Goal: Transaction & Acquisition: Purchase product/service

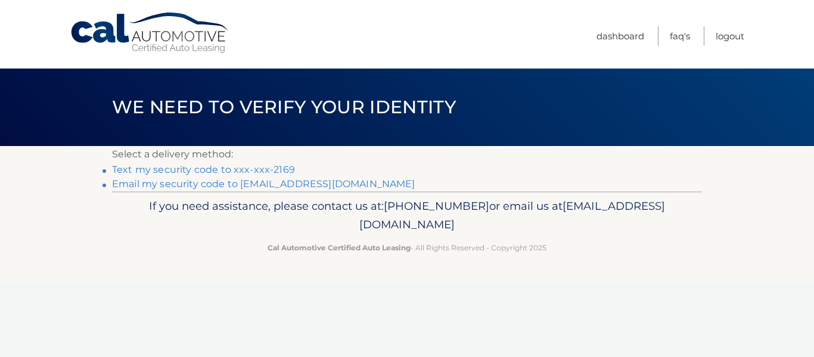
click at [213, 167] on link "Text my security code to xxx-xxx-2169" at bounding box center [203, 169] width 183 height 11
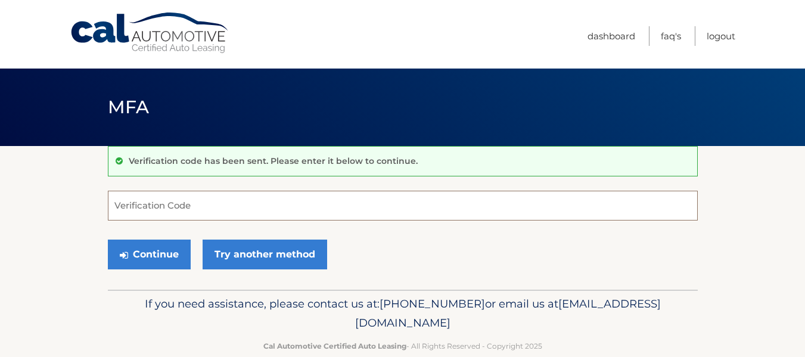
click at [150, 196] on input "Verification Code" at bounding box center [403, 206] width 590 height 30
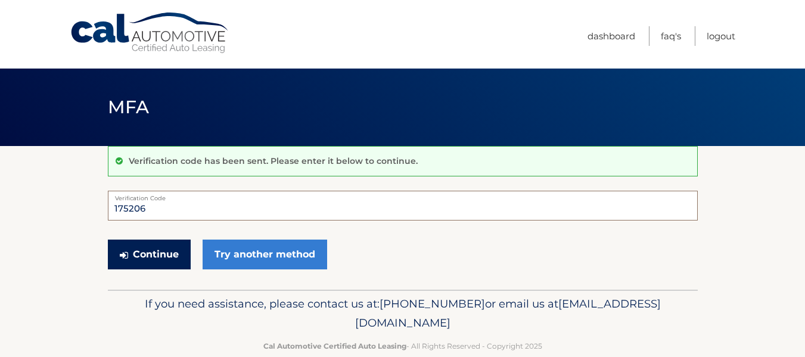
type input "175206"
click at [177, 257] on button "Continue" at bounding box center [149, 254] width 83 height 30
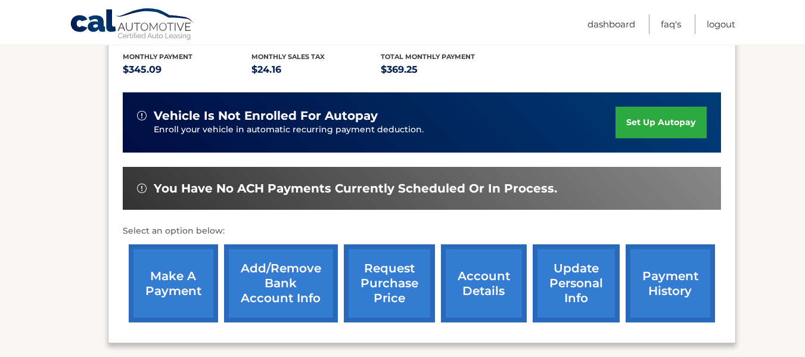
scroll to position [298, 0]
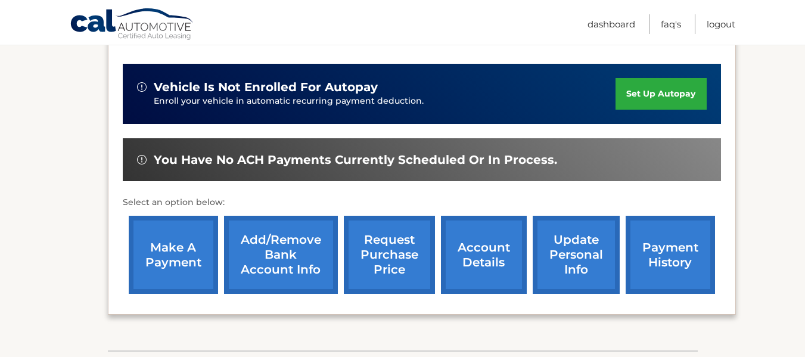
click at [198, 230] on link "make a payment" at bounding box center [173, 255] width 89 height 78
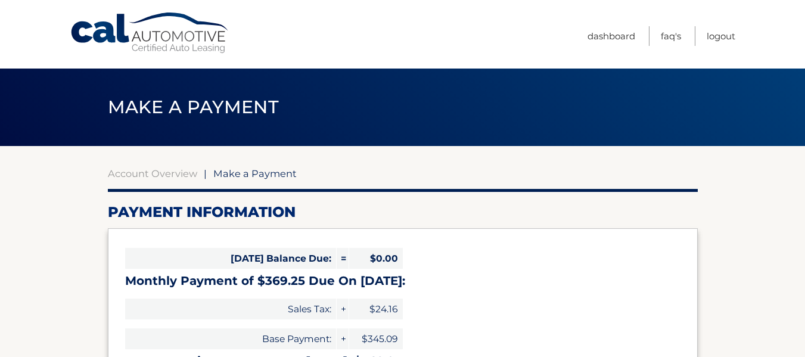
select select "MDQ1MzQ2YjctMmNkYS00ZTkwLWI5YmUtM2VhMWNlZTAzN2Y5"
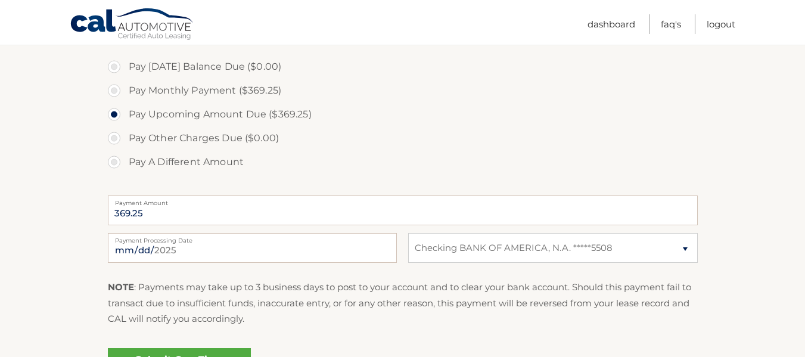
scroll to position [417, 0]
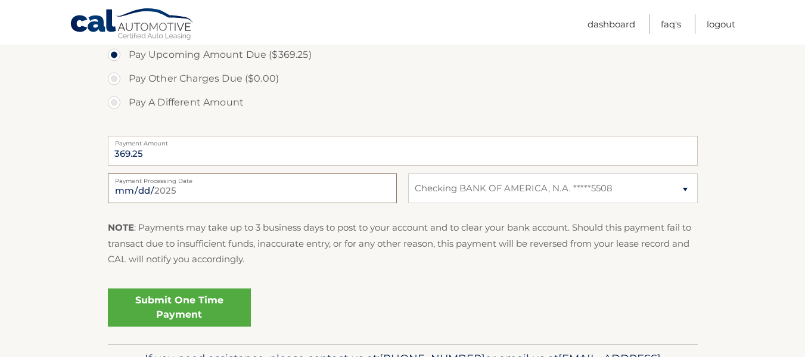
click at [158, 188] on input "2025-08-25" at bounding box center [252, 188] width 289 height 30
type input "2025-08-27"
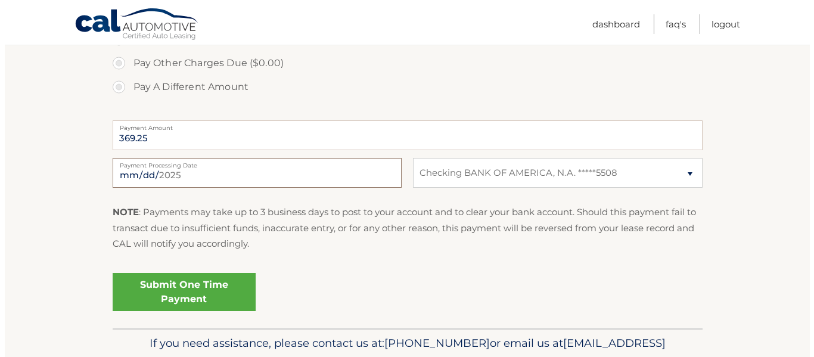
scroll to position [477, 0]
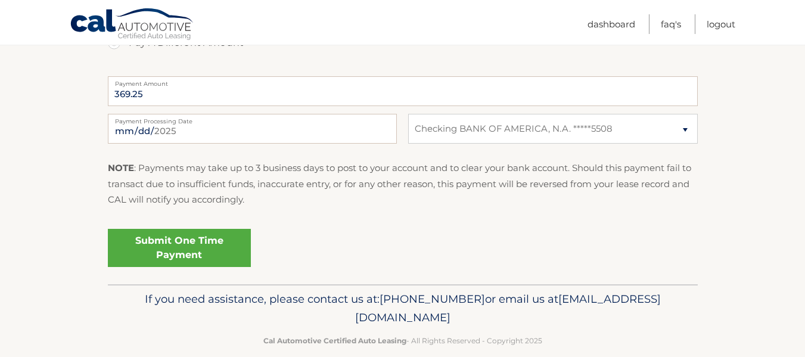
click at [178, 248] on link "Submit One Time Payment" at bounding box center [179, 248] width 143 height 38
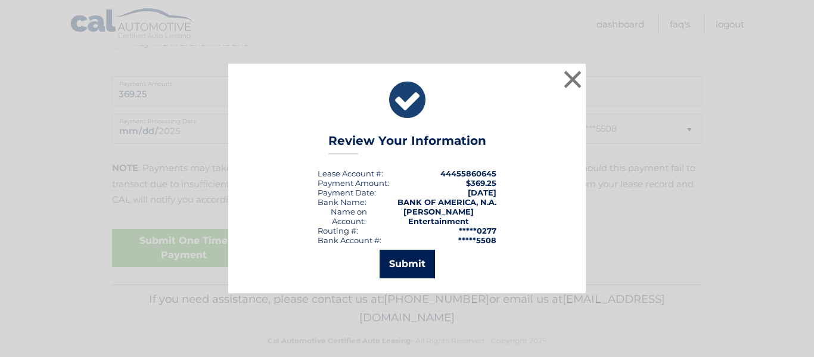
click at [409, 254] on button "Submit" at bounding box center [406, 264] width 55 height 29
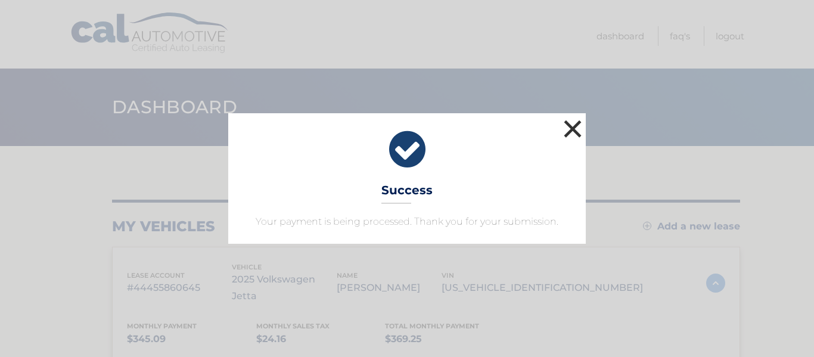
click at [570, 123] on button "×" at bounding box center [572, 129] width 24 height 24
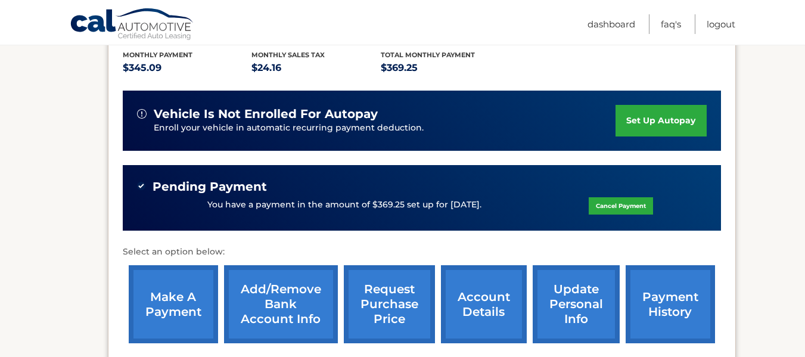
scroll to position [298, 0]
